Goal: Task Accomplishment & Management: Use online tool/utility

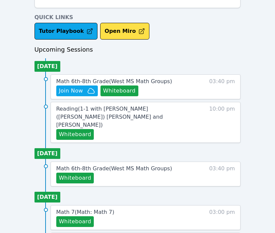
scroll to position [287, 0]
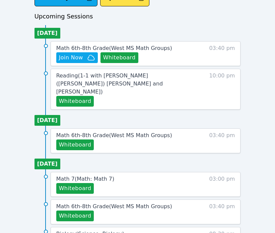
click at [96, 44] on div "Math 6th-8th Grade ( [GEOGRAPHIC_DATA] Math Groups ) Hidden Join Now Whiteboard…" at bounding box center [146, 53] width 190 height 25
click at [102, 48] on span "Math 6th-8th Grade ( [GEOGRAPHIC_DATA] Math Groups )" at bounding box center [114, 48] width 116 height 6
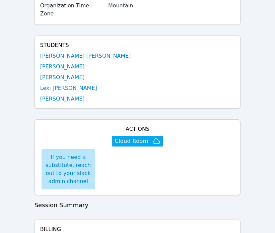
scroll to position [320, 0]
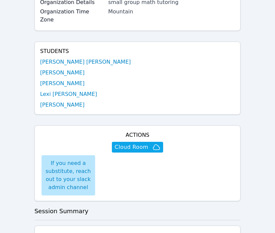
click at [52, 58] on ul "[PERSON_NAME] [PERSON_NAME] [PERSON_NAME] [PERSON_NAME] Lexi [PERSON_NAME] [PER…" at bounding box center [137, 83] width 195 height 51
click at [49, 58] on link "[PERSON_NAME] [PERSON_NAME]" at bounding box center [85, 62] width 91 height 8
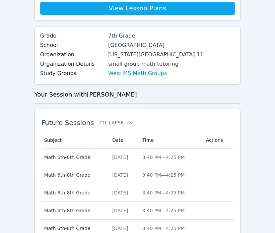
scroll to position [445, 0]
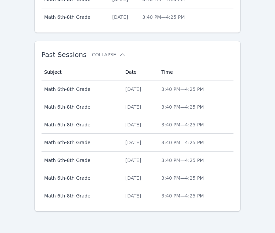
click at [148, 85] on td "Date [DATE]" at bounding box center [139, 89] width 36 height 18
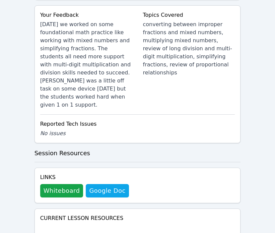
scroll to position [773, 0]
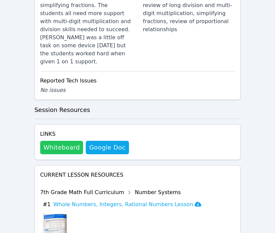
click at [55, 141] on button "Whiteboard" at bounding box center [61, 147] width 43 height 13
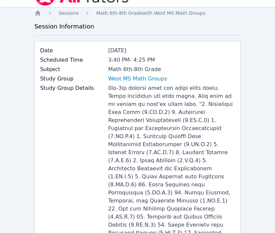
scroll to position [0, 0]
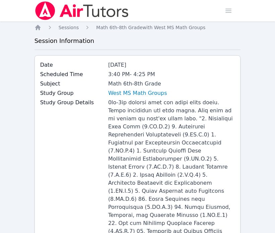
click at [42, 12] on img at bounding box center [81, 10] width 95 height 19
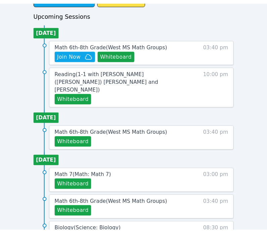
scroll to position [276, 0]
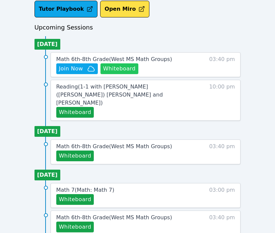
click at [116, 66] on button "Whiteboard" at bounding box center [119, 68] width 38 height 11
click at [83, 67] on span "Join Now" at bounding box center [77, 69] width 36 height 8
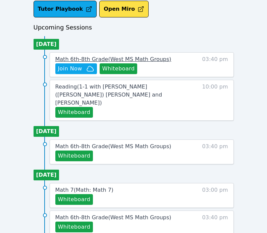
scroll to position [0, 0]
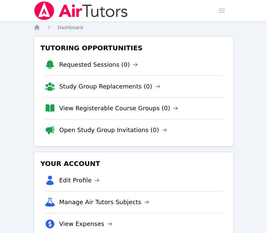
click at [112, 108] on link "View Registerable Course Groups (0)" at bounding box center [118, 107] width 119 height 9
